Goal: Task Accomplishment & Management: Complete application form

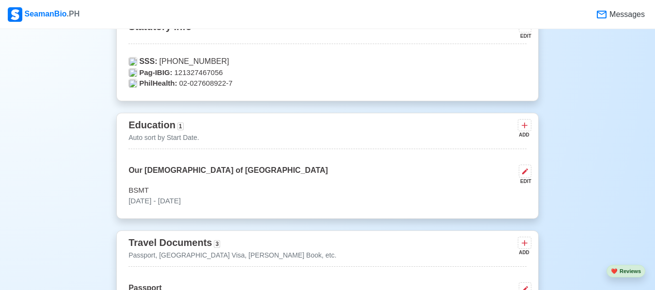
scroll to position [650, 0]
click at [529, 36] on div "EDIT" at bounding box center [523, 35] width 16 height 7
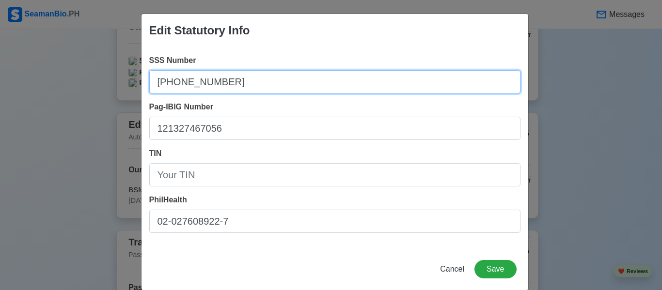
click at [358, 93] on input "[PHONE_NUMBER]" at bounding box center [334, 81] width 371 height 23
type input "3"
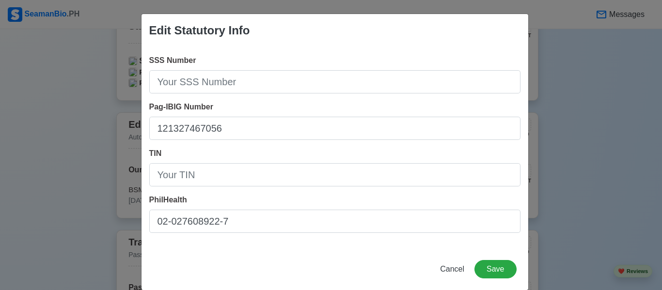
click at [334, 116] on div "Pag-IBIG Number 121327467056" at bounding box center [334, 120] width 371 height 39
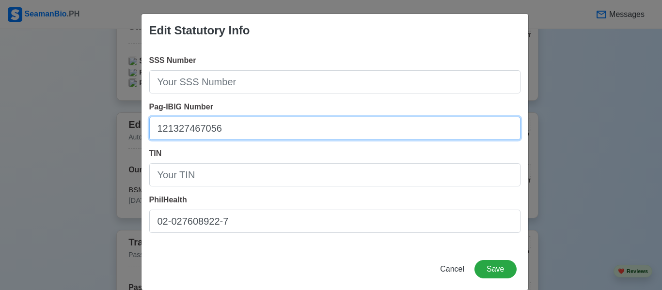
click at [318, 125] on input "121327467056" at bounding box center [334, 128] width 371 height 23
type input "1"
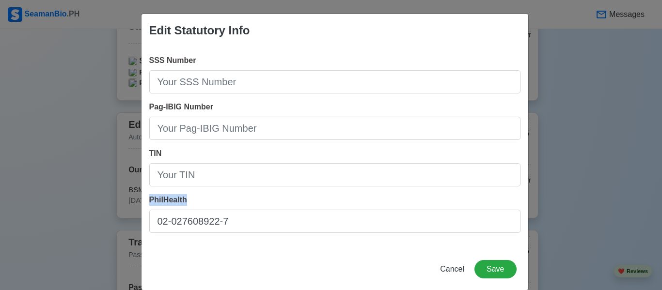
drag, startPoint x: 256, startPoint y: 209, endPoint x: 254, endPoint y: 220, distance: 10.6
click at [254, 220] on div "PhilHealth 02-027608922-7" at bounding box center [334, 213] width 371 height 39
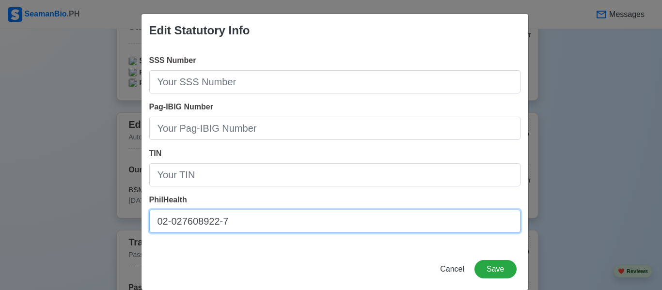
click at [254, 220] on input "02-027608922-7" at bounding box center [334, 221] width 371 height 23
type input "0"
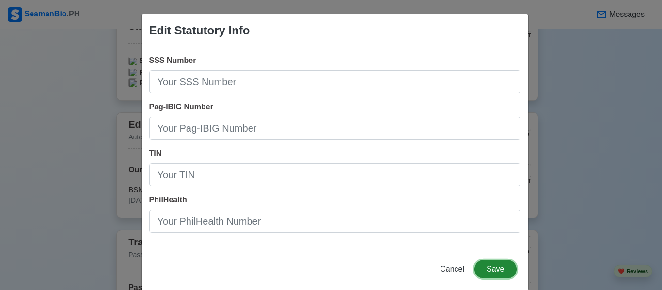
click at [490, 267] on button "Save" at bounding box center [496, 269] width 42 height 18
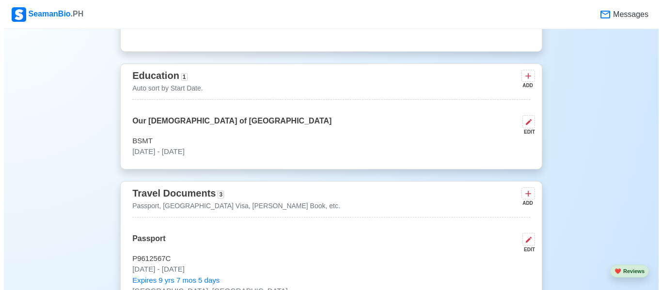
scroll to position [716, 0]
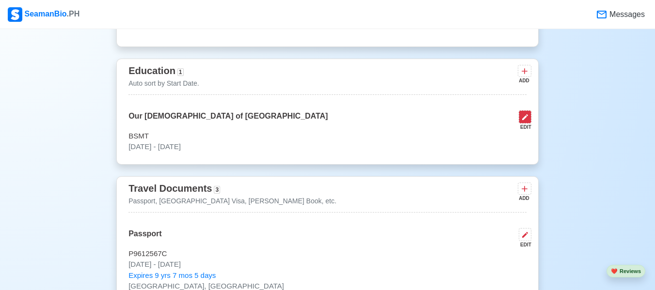
click at [524, 124] on button at bounding box center [525, 117] width 13 height 13
select select "September"
select select "2022"
select select "June"
select select "2025"
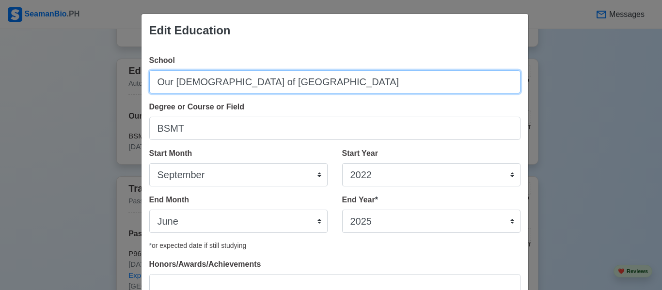
click at [317, 86] on input "Our [DEMOGRAPHIC_DATA] of [GEOGRAPHIC_DATA]" at bounding box center [334, 81] width 371 height 23
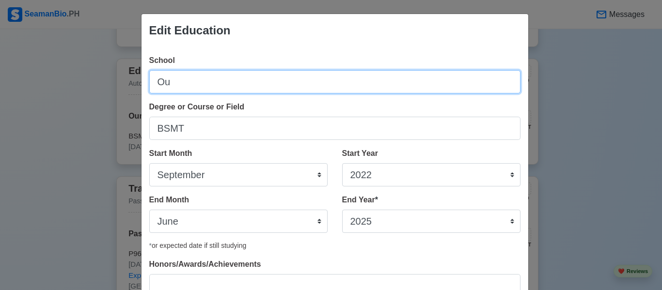
type input "O"
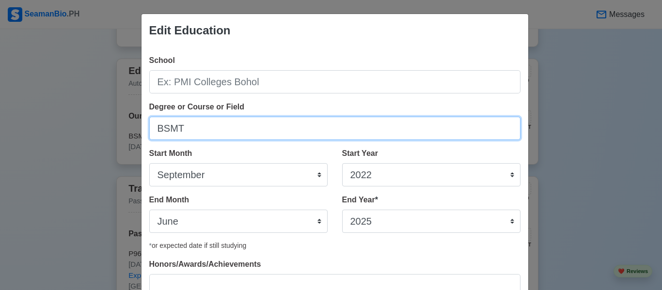
click at [219, 132] on input "BSMT" at bounding box center [334, 128] width 371 height 23
type input "B"
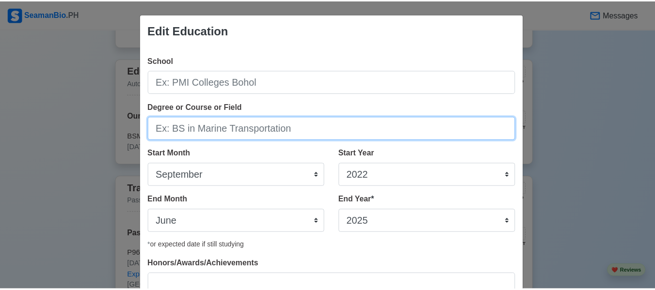
scroll to position [79, 0]
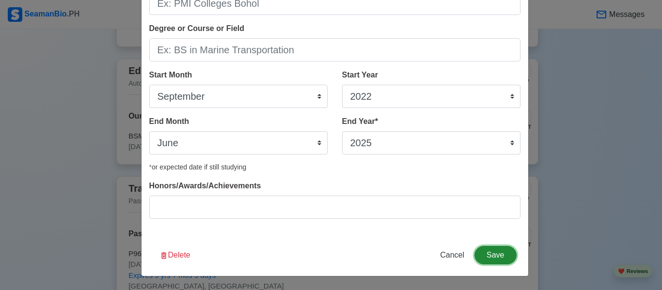
click at [489, 249] on button "Save" at bounding box center [496, 255] width 42 height 18
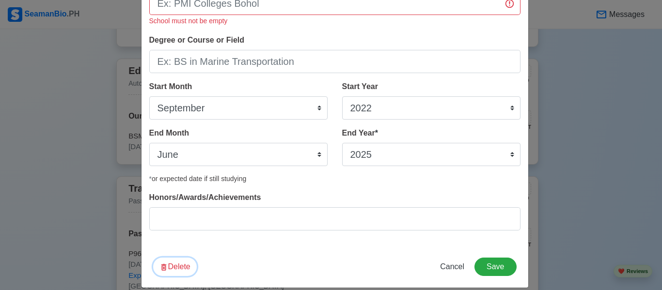
click at [171, 268] on button "Delete" at bounding box center [175, 267] width 44 height 18
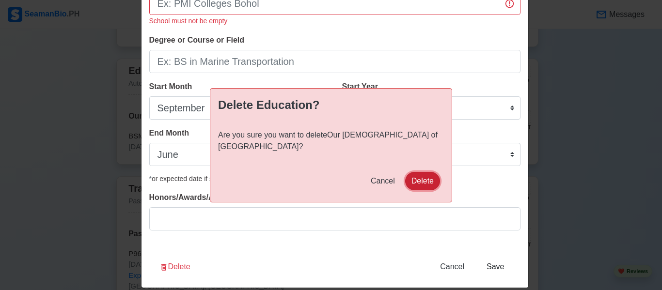
click at [423, 175] on button "Delete" at bounding box center [422, 181] width 35 height 18
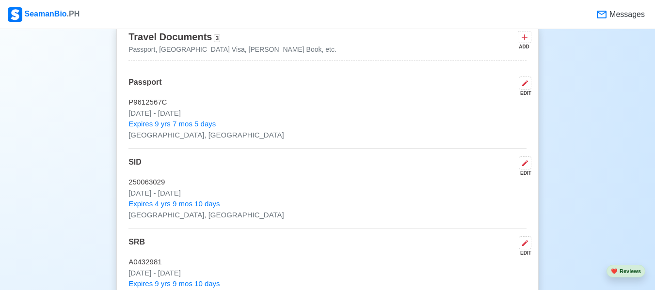
scroll to position [866, 0]
click at [528, 94] on div "EDIT" at bounding box center [523, 92] width 16 height 7
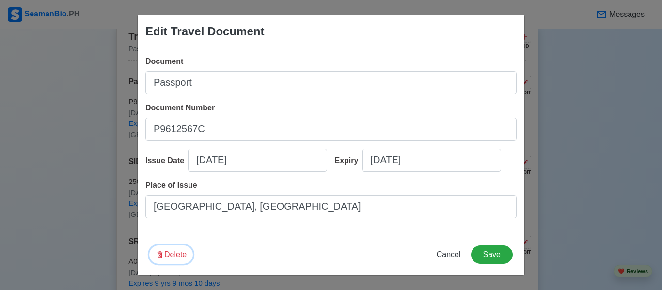
click at [180, 255] on button "Delete" at bounding box center [171, 255] width 44 height 18
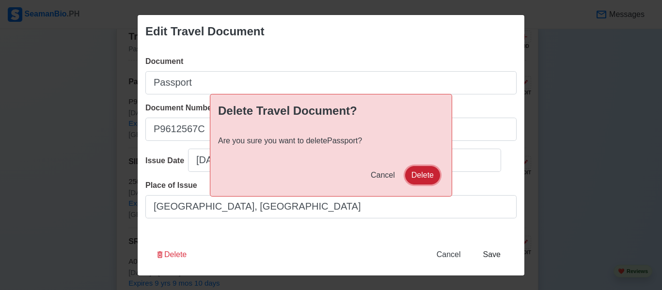
click at [411, 171] on button "Delete" at bounding box center [422, 175] width 35 height 18
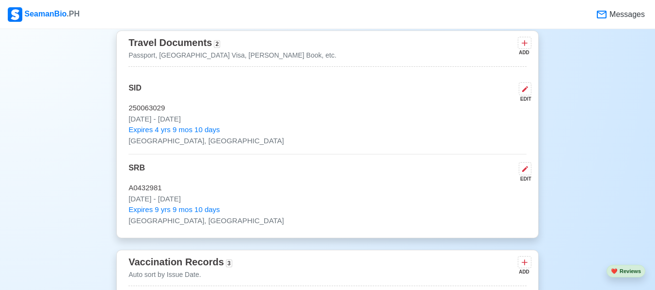
scroll to position [859, 0]
click at [526, 93] on icon at bounding box center [525, 90] width 6 height 6
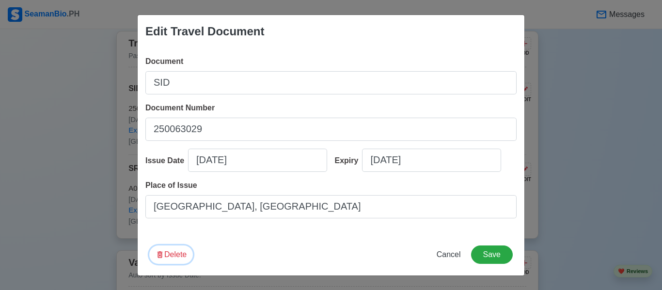
click at [179, 254] on button "Delete" at bounding box center [171, 255] width 44 height 18
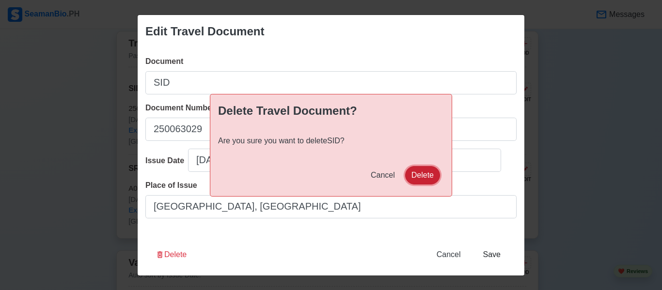
click at [419, 167] on button "Delete" at bounding box center [422, 175] width 35 height 18
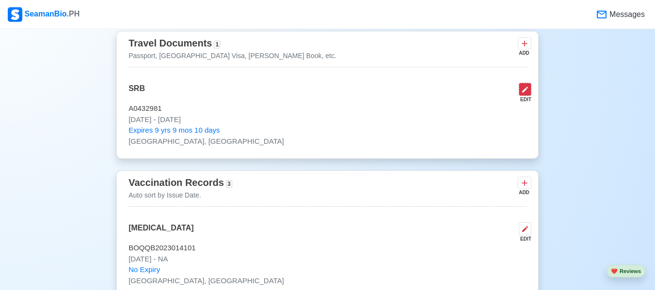
click at [525, 94] on icon at bounding box center [525, 90] width 8 height 8
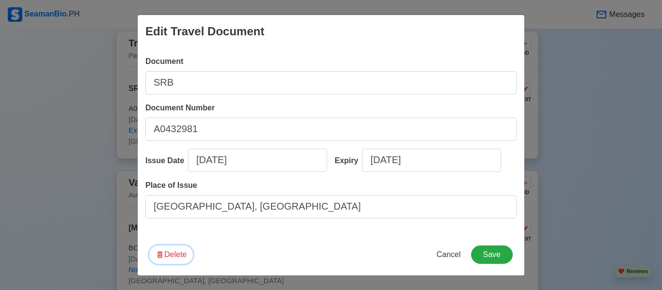
click at [185, 255] on button "Delete" at bounding box center [171, 255] width 44 height 18
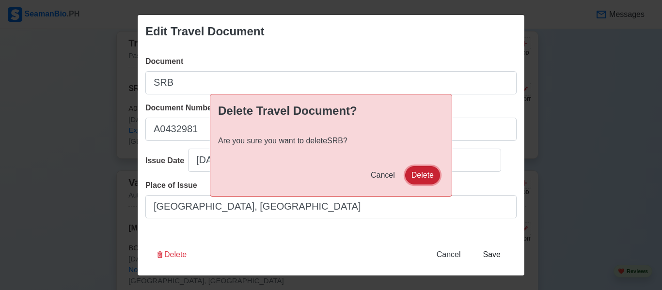
click at [410, 173] on button "Delete" at bounding box center [422, 175] width 35 height 18
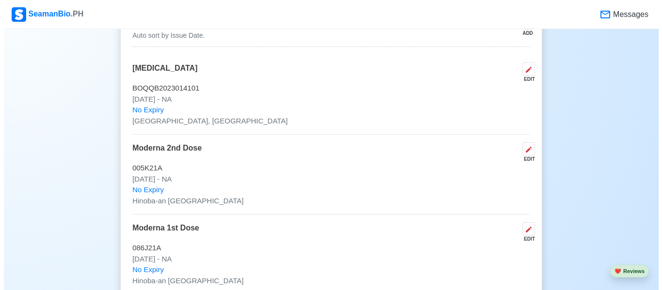
scroll to position [996, 0]
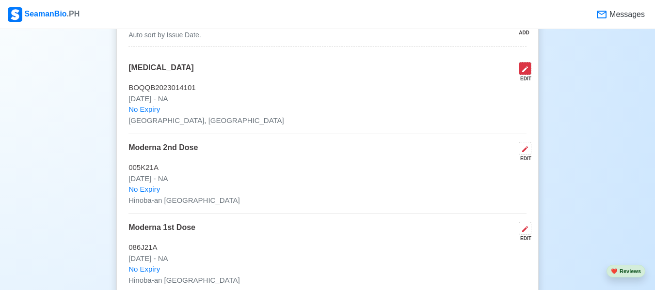
click at [530, 75] on button at bounding box center [525, 68] width 13 height 13
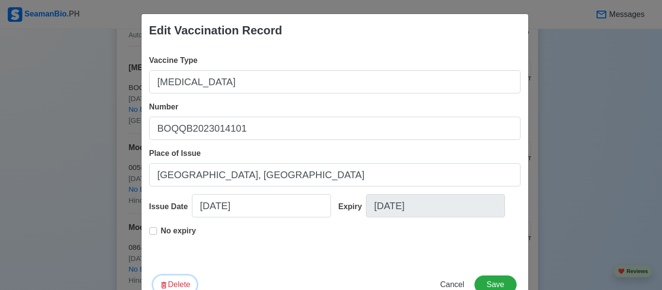
click at [185, 283] on button "Delete" at bounding box center [175, 285] width 44 height 18
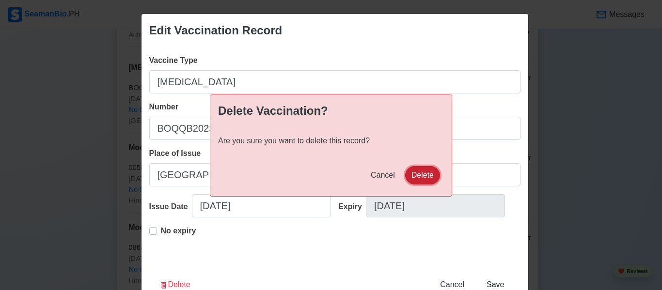
click at [416, 176] on button "Delete" at bounding box center [422, 175] width 35 height 18
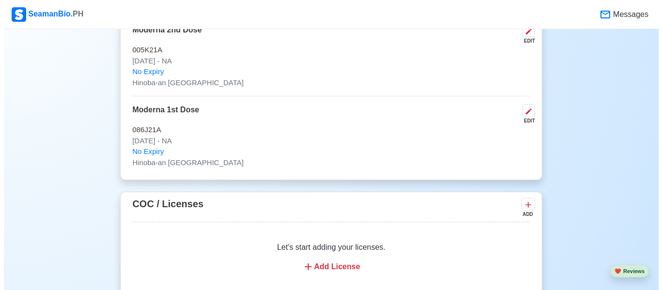
scroll to position [1033, 0]
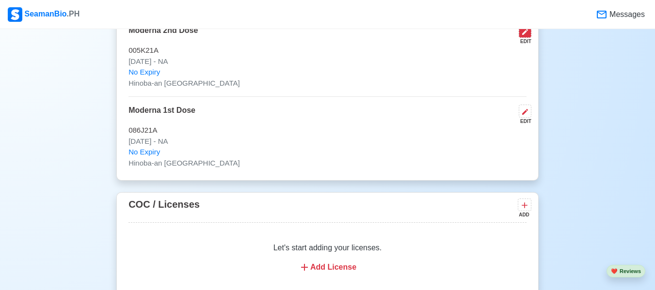
click at [521, 36] on icon at bounding box center [525, 32] width 8 height 8
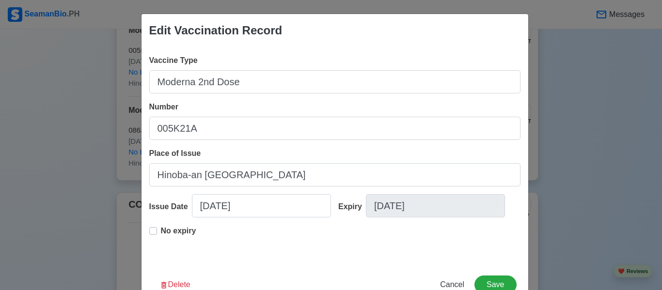
scroll to position [30, 0]
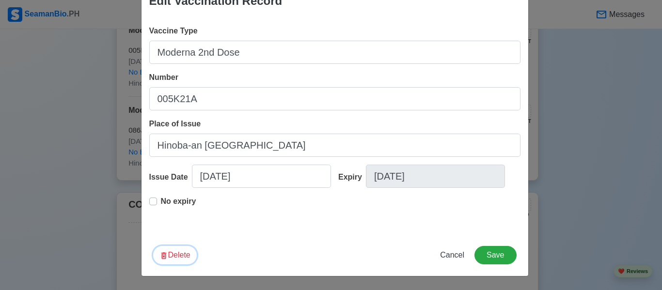
click at [180, 249] on button "Delete" at bounding box center [175, 255] width 44 height 18
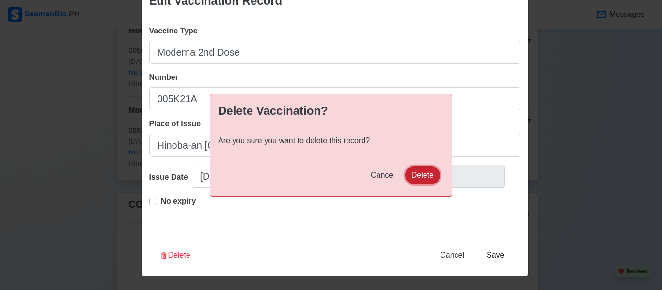
click at [423, 177] on button "Delete" at bounding box center [422, 175] width 35 height 18
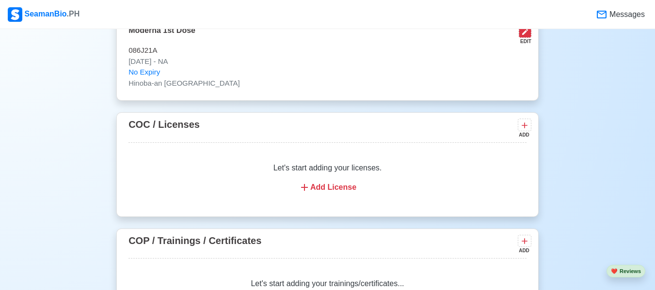
click at [519, 37] on button at bounding box center [525, 31] width 13 height 13
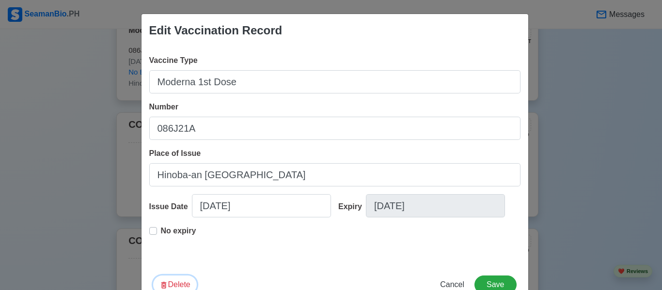
click at [176, 281] on button "Delete" at bounding box center [175, 285] width 44 height 18
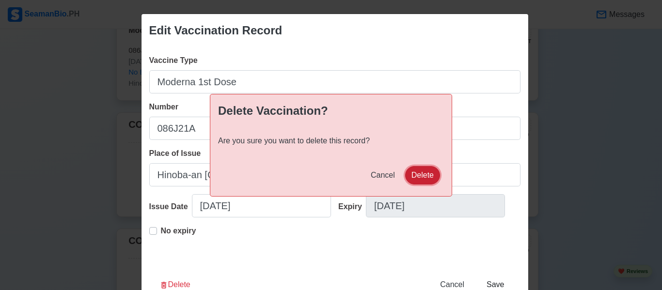
click at [422, 172] on button "Delete" at bounding box center [422, 175] width 35 height 18
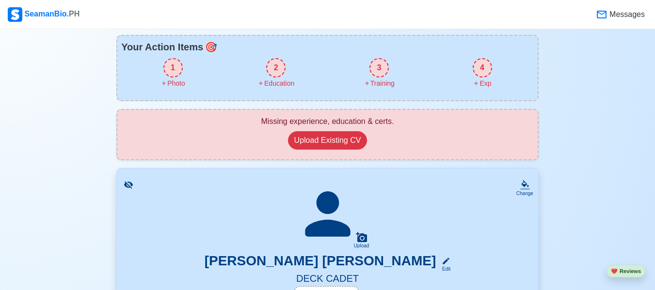
scroll to position [0, 0]
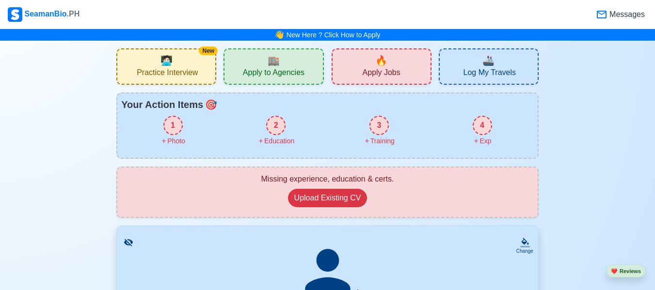
click at [392, 78] on span "Apply Jobs" at bounding box center [381, 74] width 38 height 12
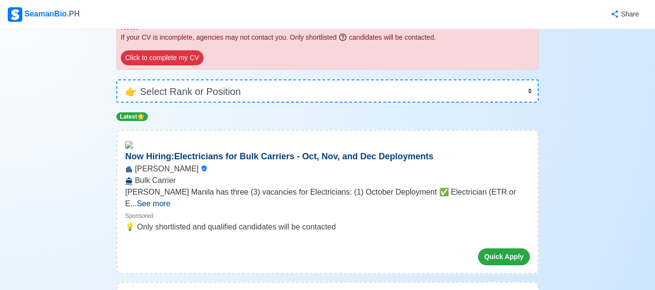
scroll to position [160, 0]
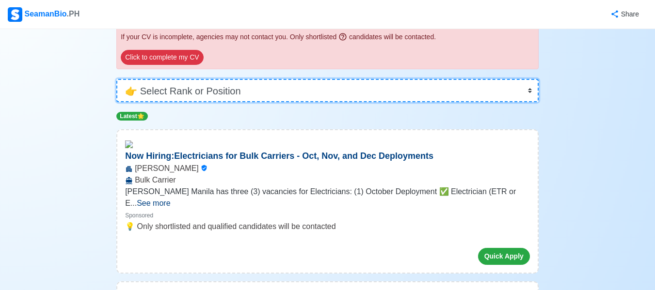
click at [344, 80] on select "👉 Select Rank or Position Master Chief Officer 2nd Officer 3rd Officer Junior O…" at bounding box center [327, 90] width 422 height 23
select select "Cadet"
click at [116, 102] on select "👉 Select Rank or Position Master Chief Officer 2nd Officer 3rd Officer Junior O…" at bounding box center [327, 90] width 422 height 23
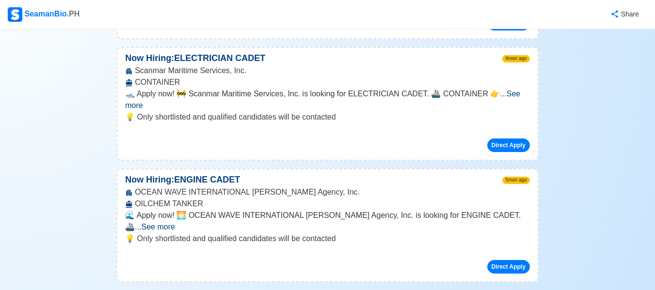
scroll to position [1835, 0]
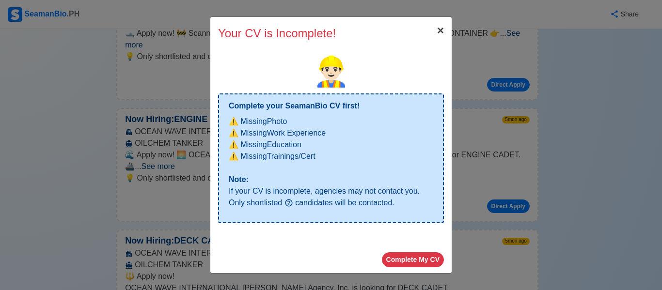
click at [438, 32] on span "×" at bounding box center [440, 30] width 7 height 13
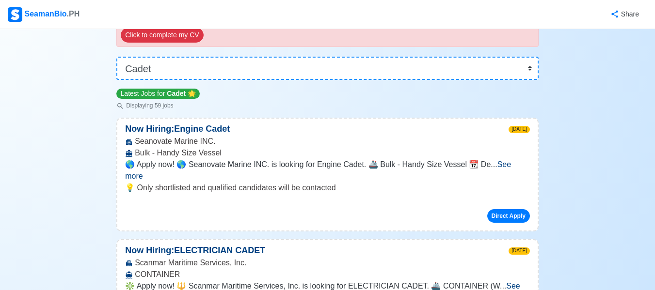
scroll to position [0, 0]
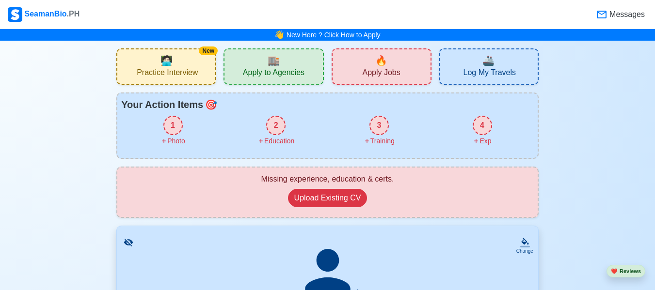
click at [292, 62] on div "🏬 Apply to Agencies" at bounding box center [273, 66] width 100 height 36
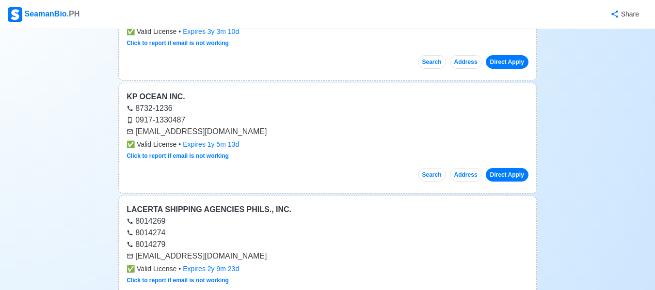
scroll to position [1071, 0]
click at [345, 171] on div "Search Address Direct Apply" at bounding box center [328, 170] width 402 height 21
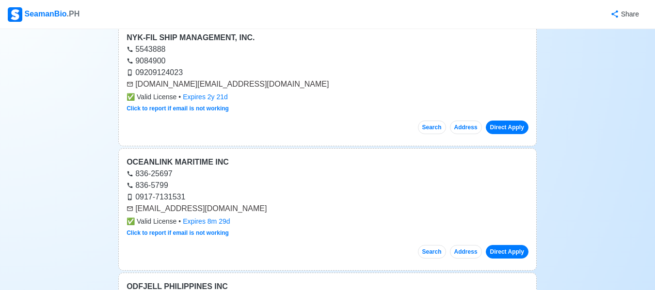
scroll to position [7132, 0]
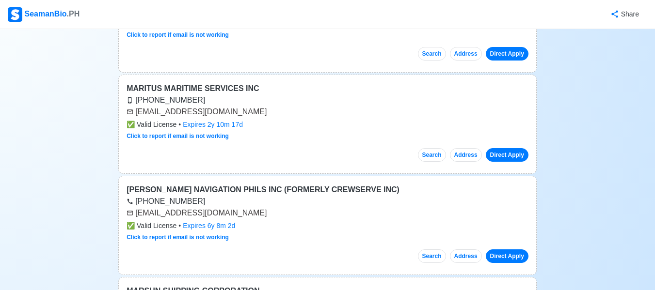
scroll to position [2886, 0]
click at [467, 258] on button "Address" at bounding box center [466, 257] width 32 height 14
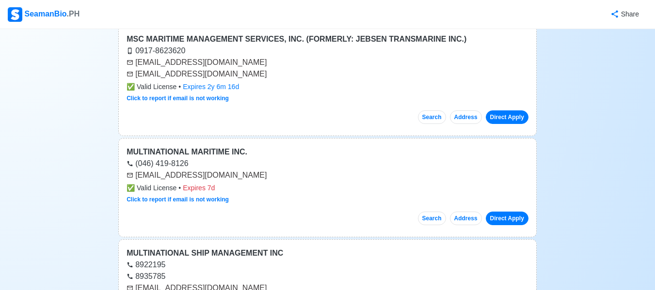
scroll to position [4959, 0]
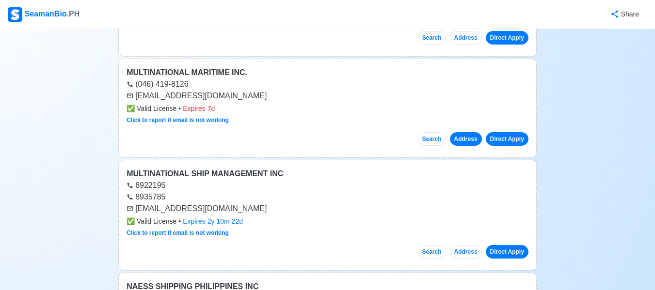
click at [466, 135] on button "Address" at bounding box center [466, 139] width 32 height 14
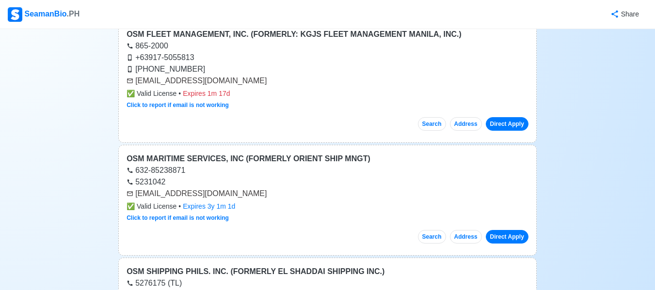
scroll to position [8086, 0]
